Goal: Navigation & Orientation: Find specific page/section

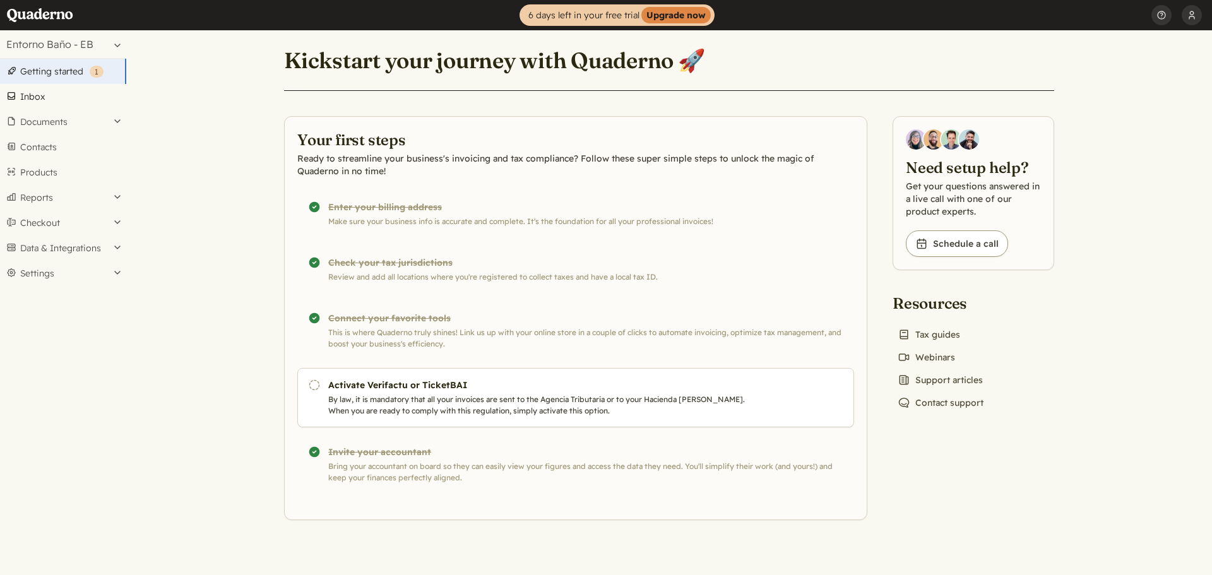
click at [25, 103] on link "Inbox" at bounding box center [63, 96] width 126 height 25
click at [38, 122] on button "Documents" at bounding box center [63, 121] width 126 height 25
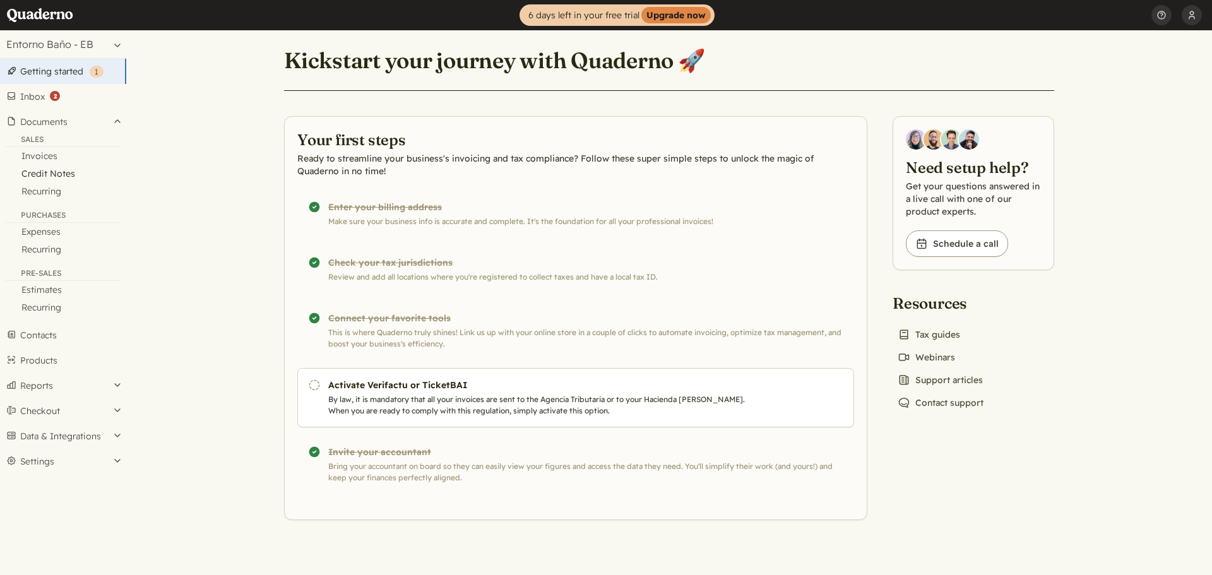
click at [52, 177] on link "Credit Notes" at bounding box center [63, 174] width 126 height 18
click at [31, 122] on button "Documents" at bounding box center [63, 121] width 126 height 25
click at [49, 157] on link "Invoices" at bounding box center [63, 156] width 126 height 18
click at [23, 124] on button "Documents" at bounding box center [63, 121] width 126 height 25
click at [38, 160] on link "Invoices" at bounding box center [63, 156] width 126 height 18
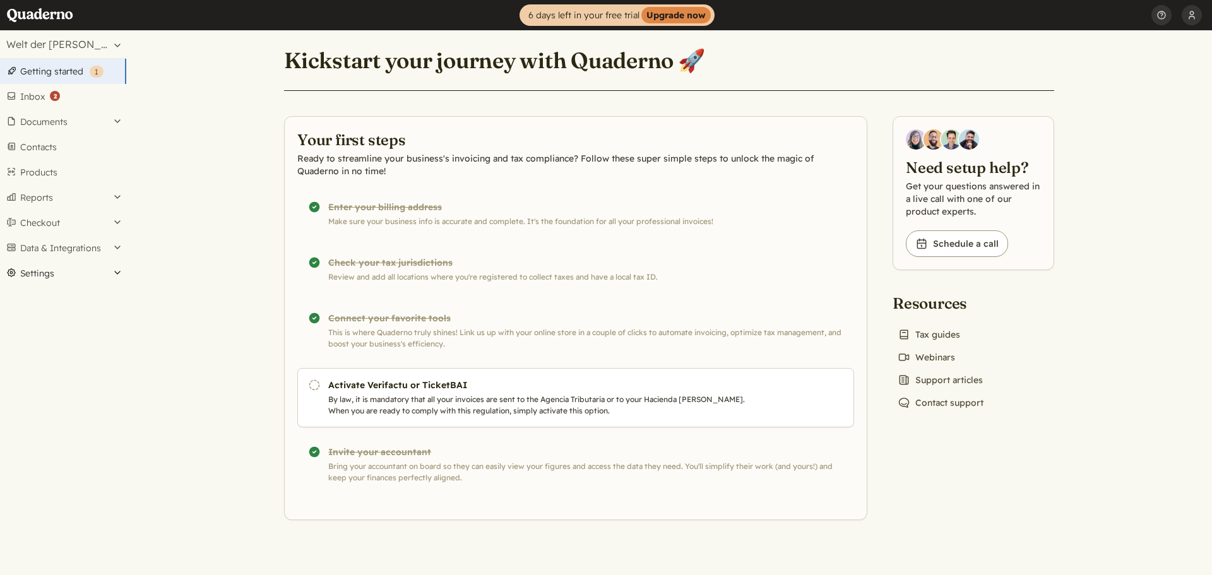
click at [42, 273] on button "Settings" at bounding box center [63, 273] width 126 height 25
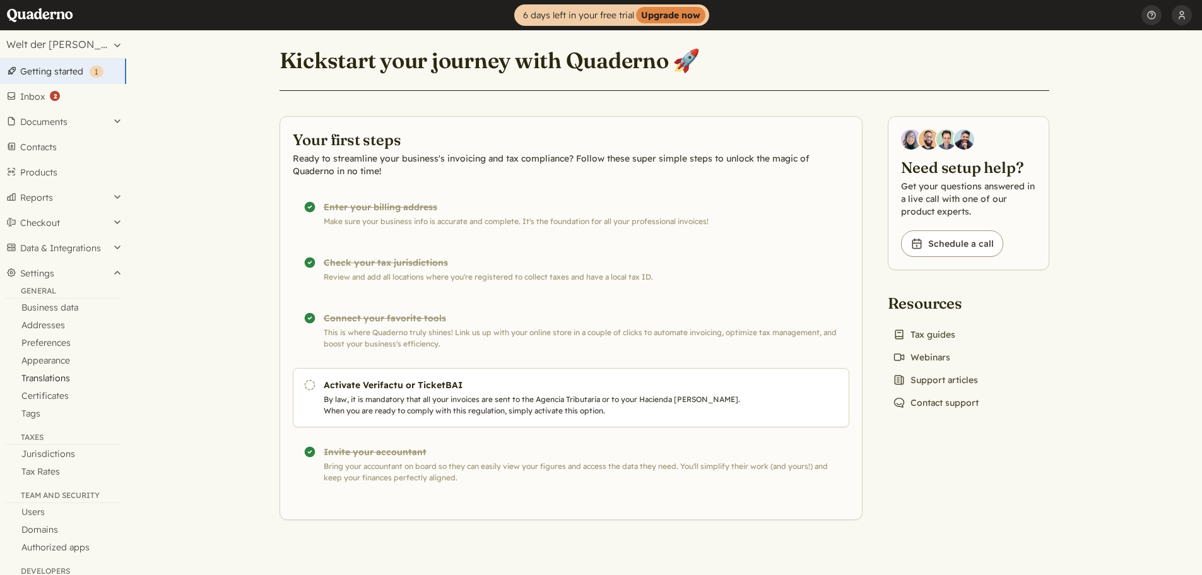
click at [57, 377] on link "Translations" at bounding box center [63, 378] width 126 height 18
